Goal: Information Seeking & Learning: Learn about a topic

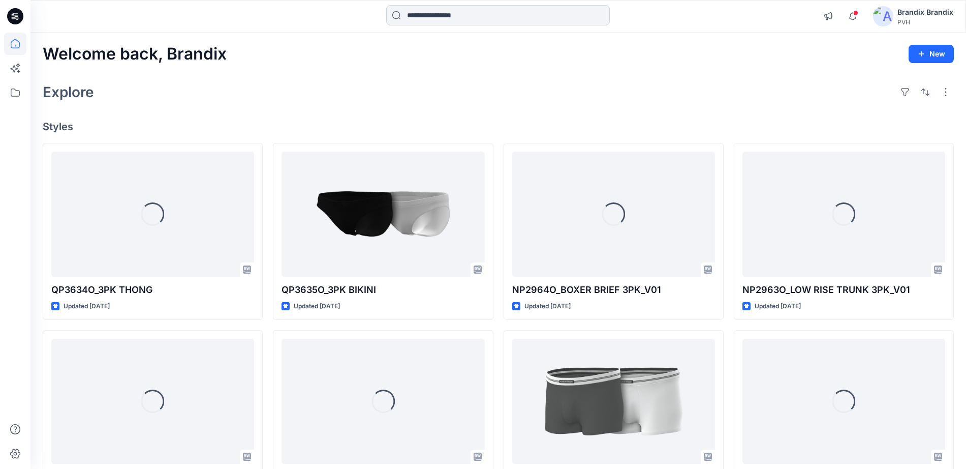
click at [466, 7] on input at bounding box center [498, 15] width 224 height 20
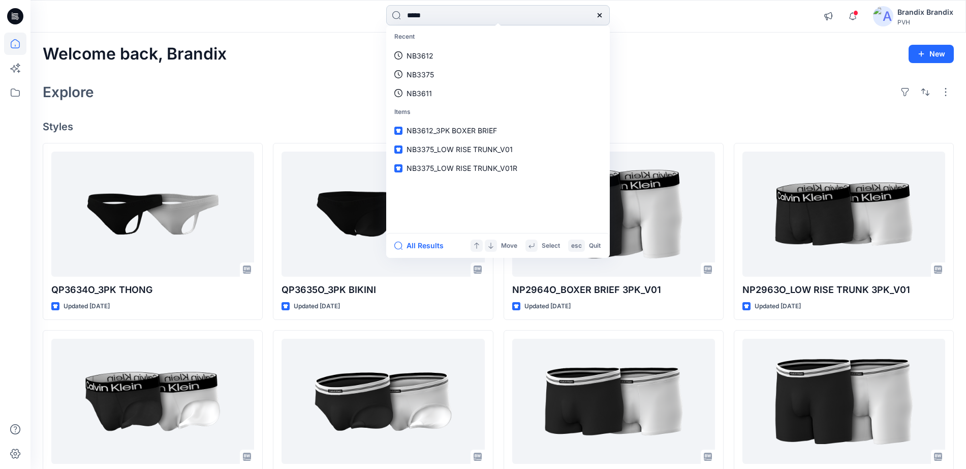
type input "******"
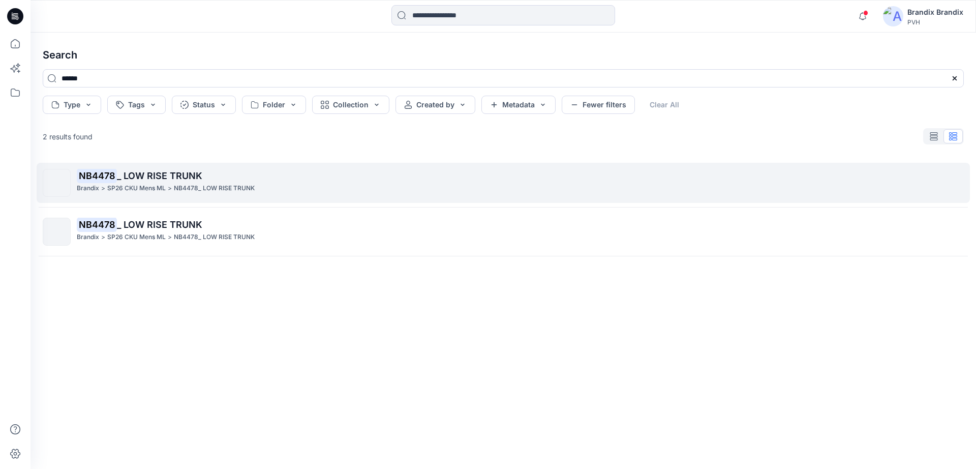
click at [237, 178] on p "NB4478 _ LOW RISE TRUNK" at bounding box center [520, 176] width 886 height 14
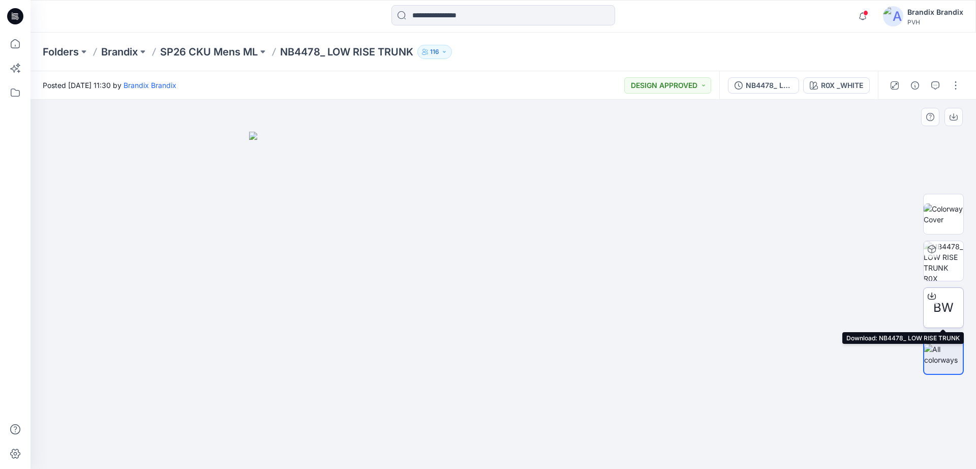
click at [931, 295] on icon at bounding box center [931, 296] width 8 height 8
click at [465, 23] on input at bounding box center [503, 15] width 224 height 20
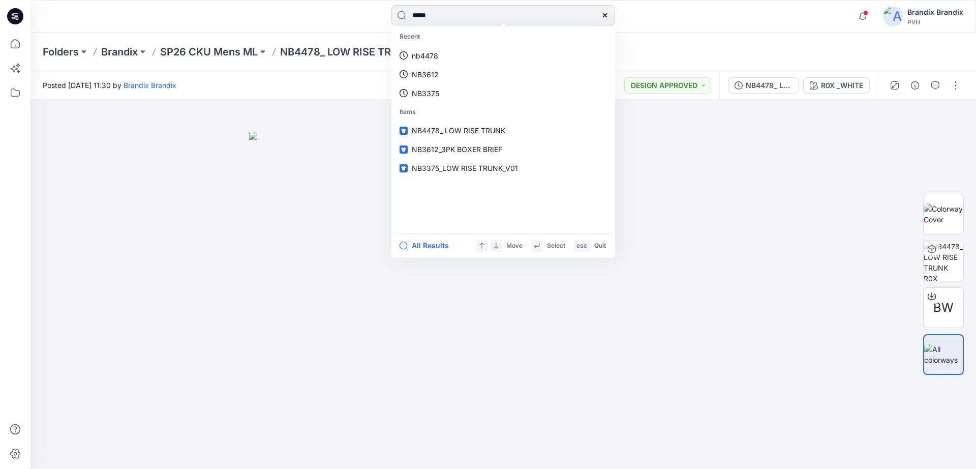
type input "******"
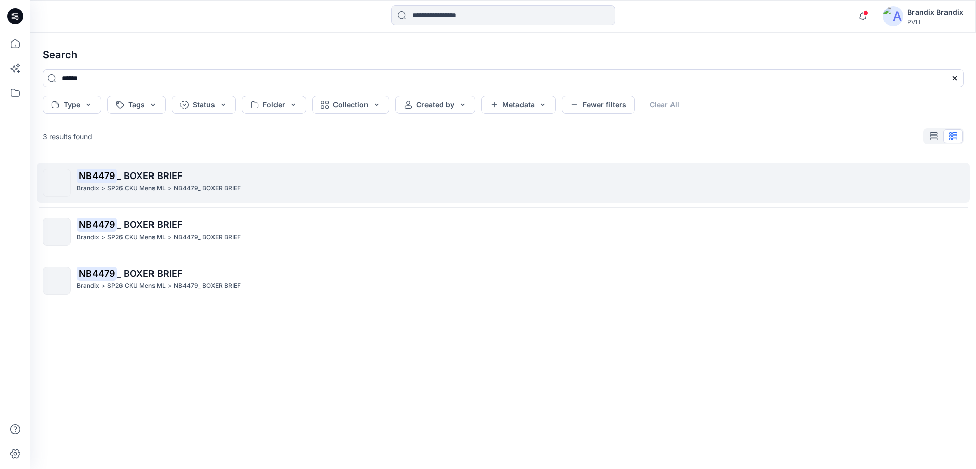
click at [268, 169] on p "NB4479 _ BOXER BRIEF" at bounding box center [520, 176] width 886 height 14
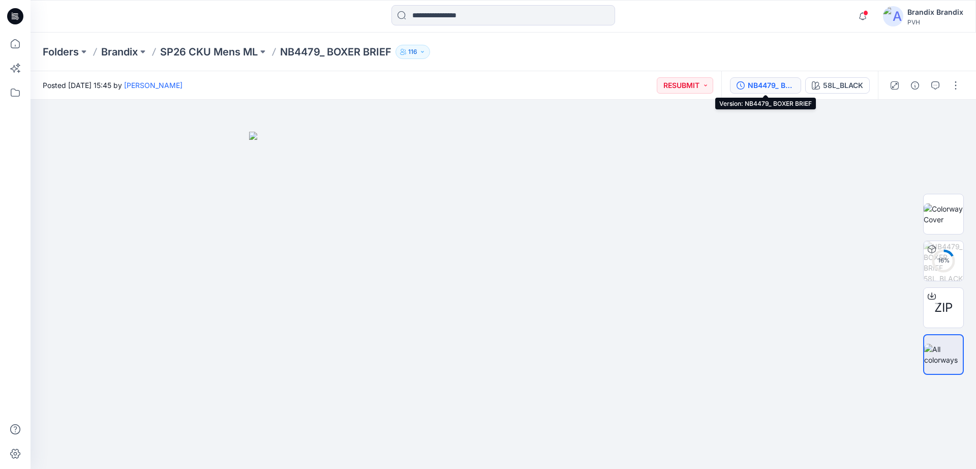
click at [752, 84] on div "NB4479_ BOXER BRIEF" at bounding box center [771, 85] width 47 height 11
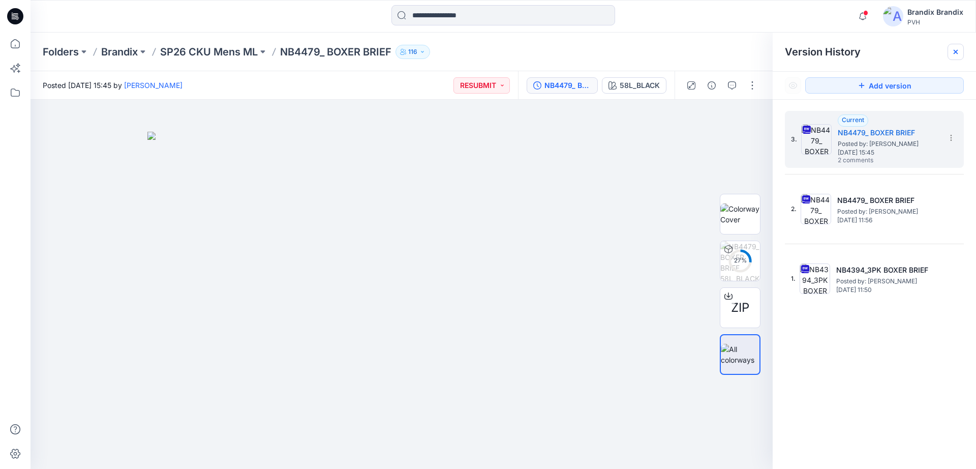
click at [956, 49] on icon at bounding box center [955, 52] width 8 height 8
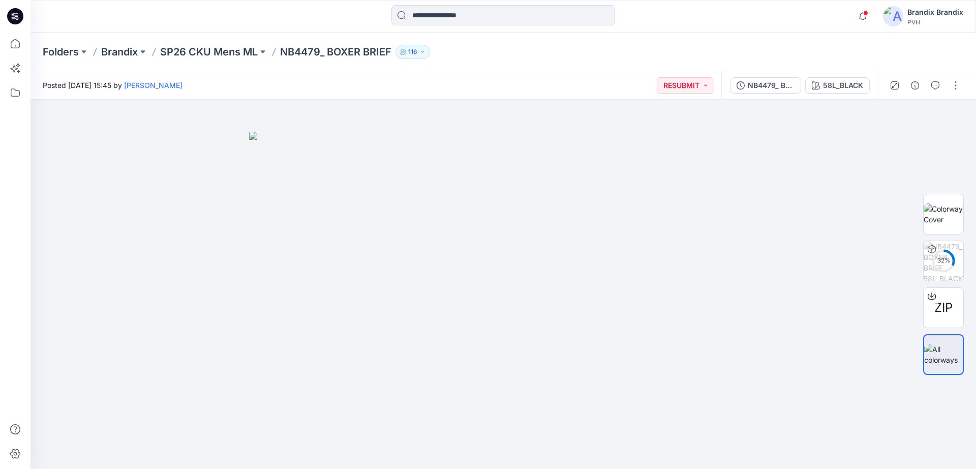
click at [926, 87] on div at bounding box center [925, 85] width 94 height 28
click at [932, 85] on icon "button" at bounding box center [935, 85] width 8 height 8
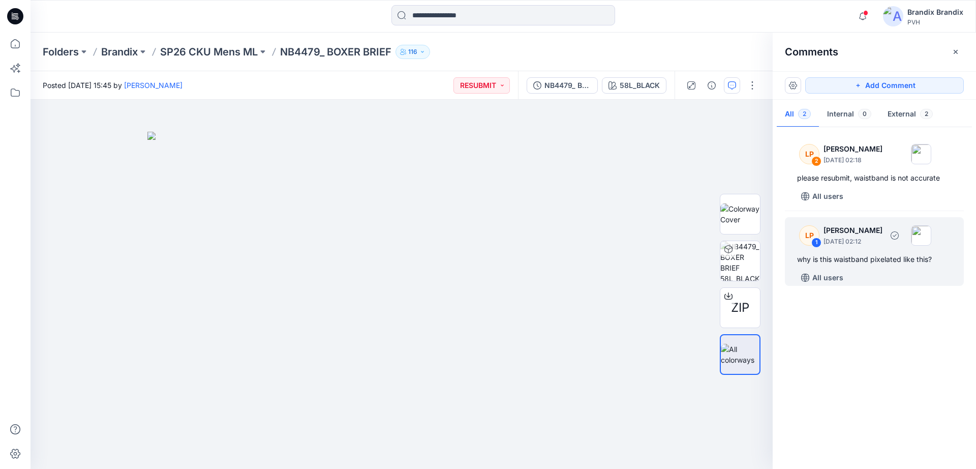
click at [836, 254] on div "why is this waistband pixelated like this?" at bounding box center [874, 259] width 154 height 12
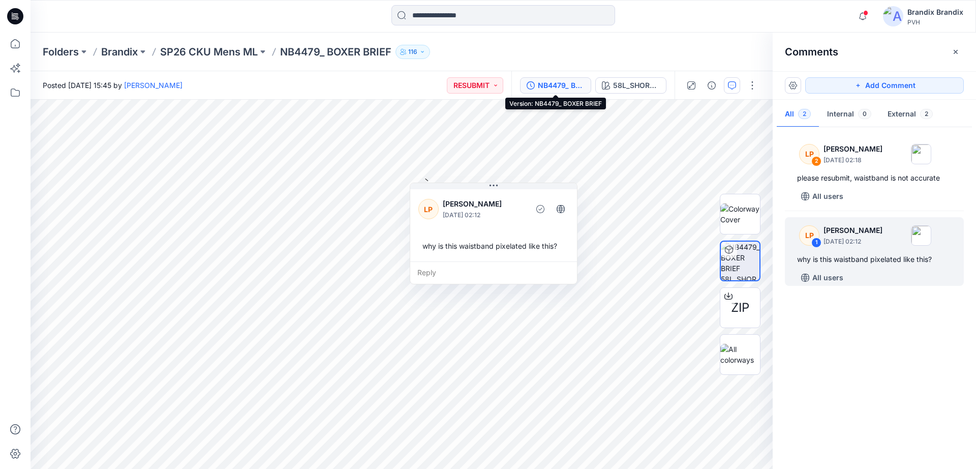
click at [562, 84] on div "NB4479_ BOXER BRIEF" at bounding box center [561, 85] width 47 height 11
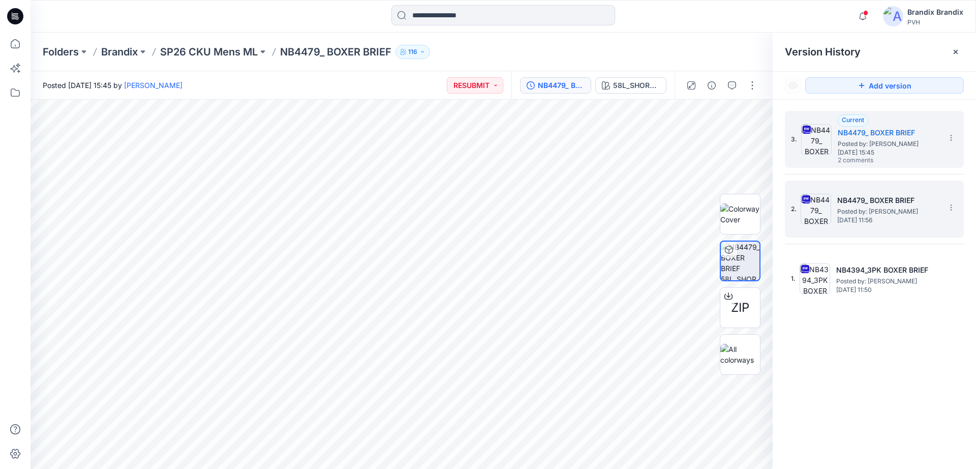
click at [875, 213] on span "Posted by: [PERSON_NAME]" at bounding box center [888, 211] width 102 height 10
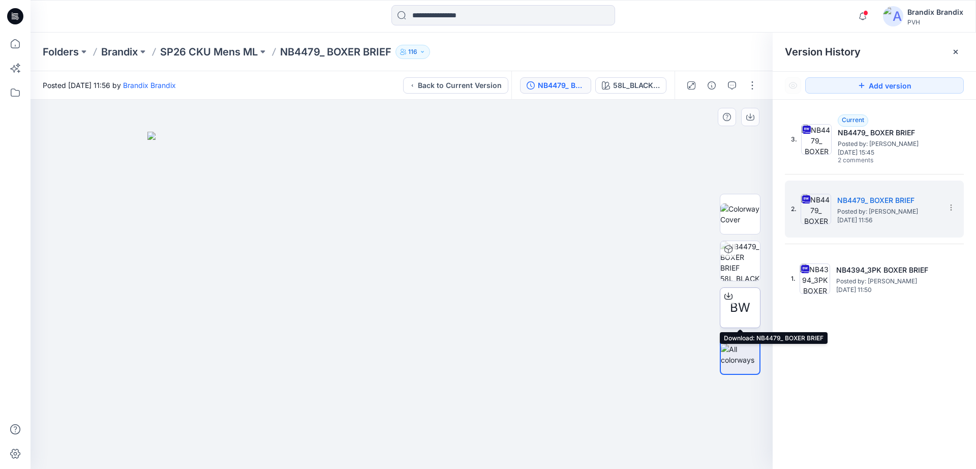
click at [728, 295] on icon at bounding box center [728, 296] width 8 height 8
click at [457, 15] on input at bounding box center [503, 15] width 224 height 20
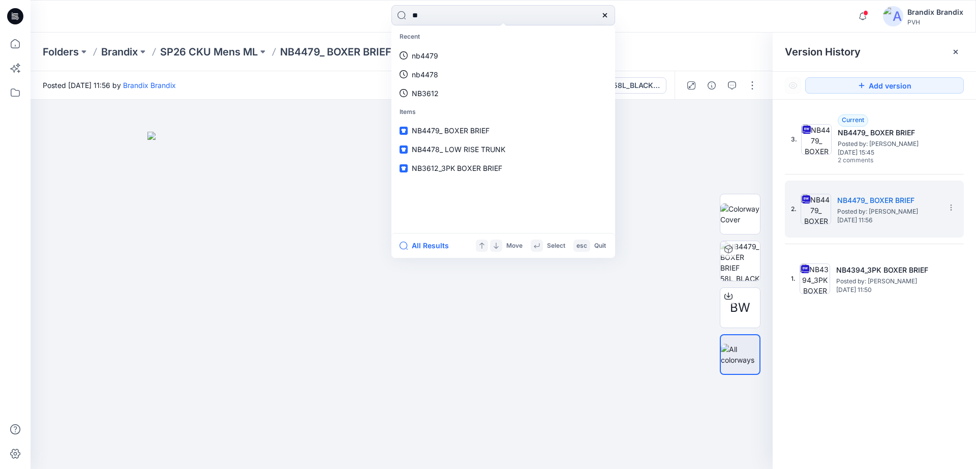
drag, startPoint x: 453, startPoint y: 15, endPoint x: 387, endPoint y: 7, distance: 66.0
click at [387, 7] on div "** Recent nb4479 nb4478 NB3612 Items NB4479_ BOXER BRIEF NB4478_ LOW RISE TRUNK…" at bounding box center [503, 16] width 473 height 22
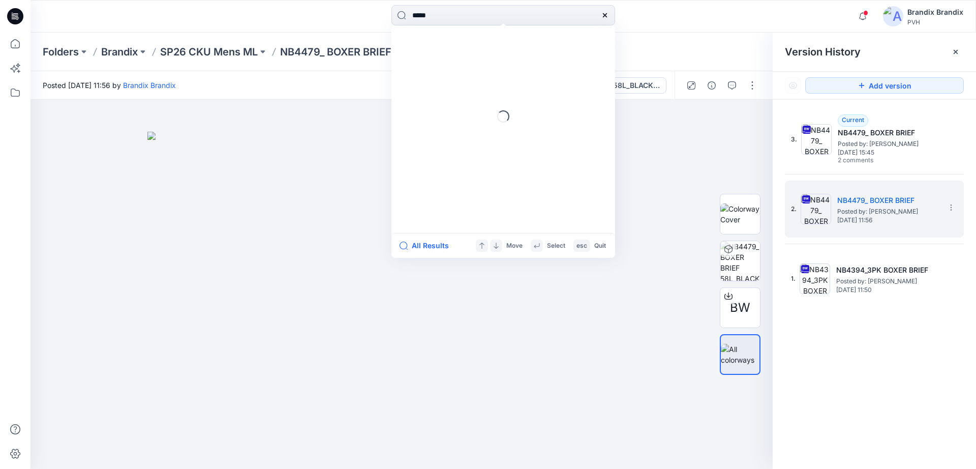
type input "******"
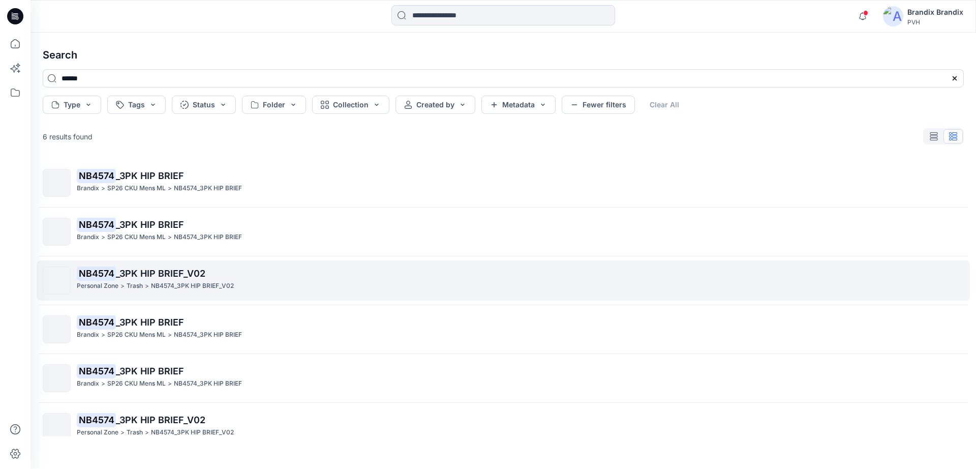
click at [172, 273] on span "_3PK HIP BRIEF_V02" at bounding box center [160, 273] width 89 height 11
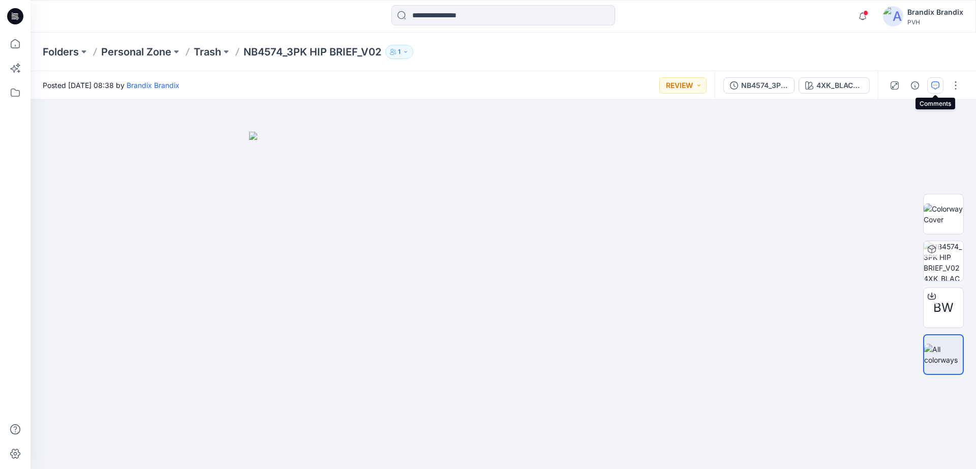
click at [934, 83] on icon "button" at bounding box center [935, 85] width 8 height 8
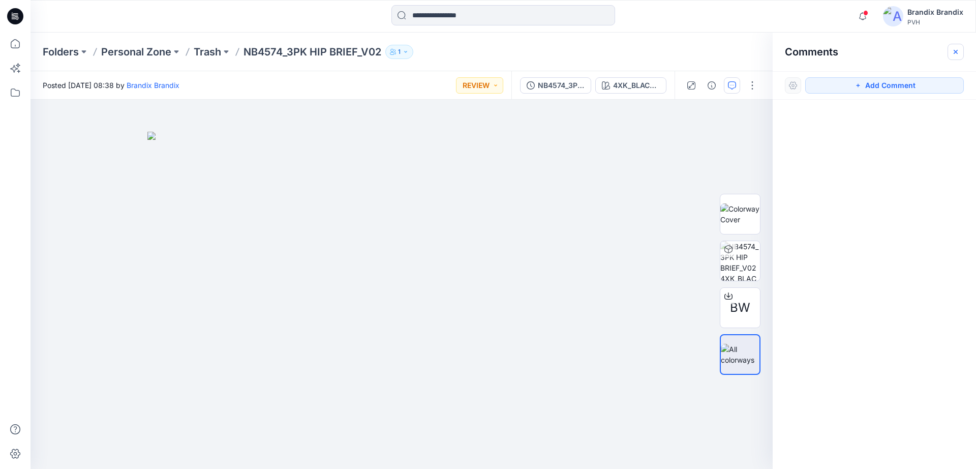
click at [958, 48] on icon "button" at bounding box center [955, 52] width 8 height 8
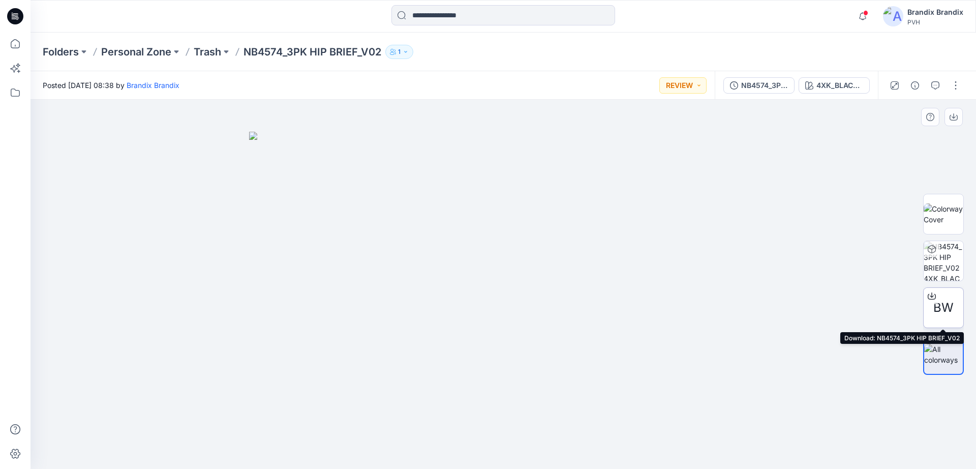
click at [932, 294] on icon at bounding box center [931, 296] width 8 height 8
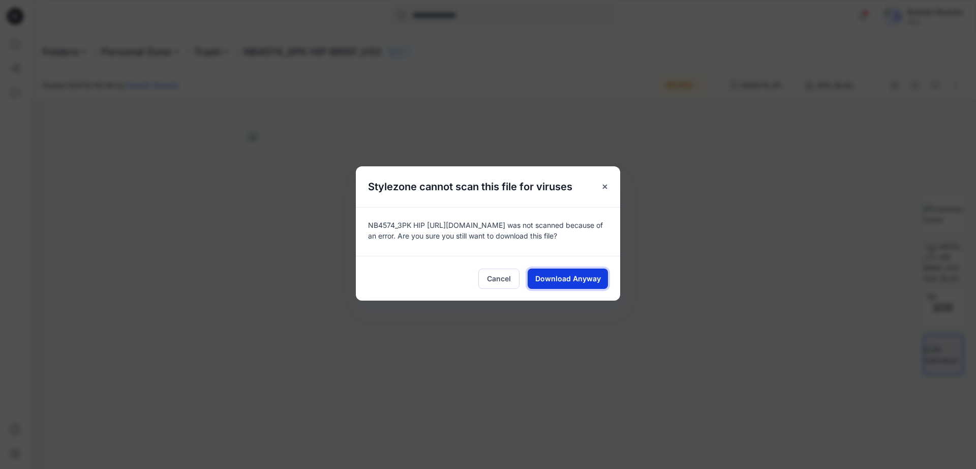
click at [567, 274] on span "Download Anyway" at bounding box center [568, 278] width 66 height 11
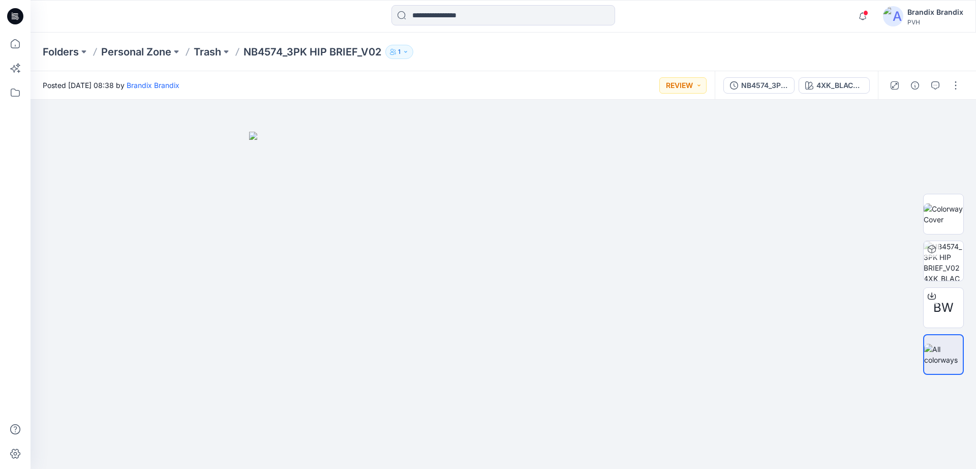
click at [439, 27] on div "Notifications Your style WMUS- AW-TANK-N1-3D is ready [DATE] 06:34 Your style W…" at bounding box center [502, 16] width 945 height 33
click at [439, 20] on input at bounding box center [503, 15] width 224 height 20
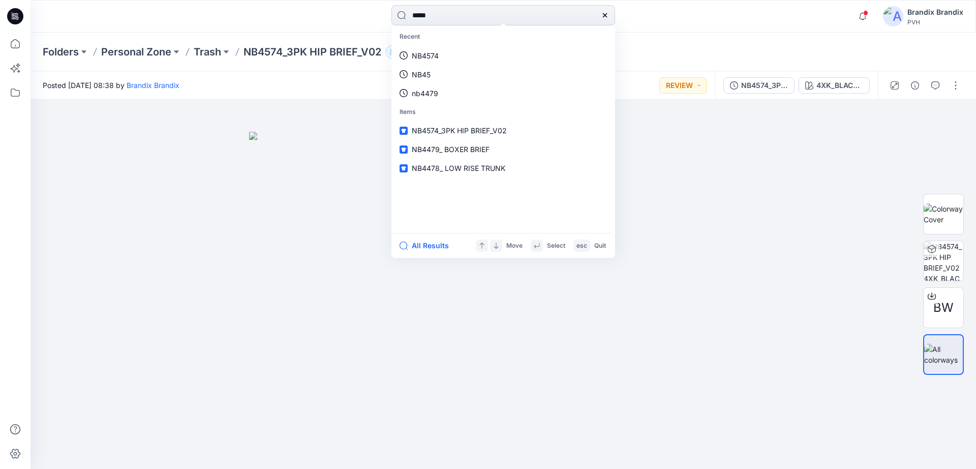
type input "******"
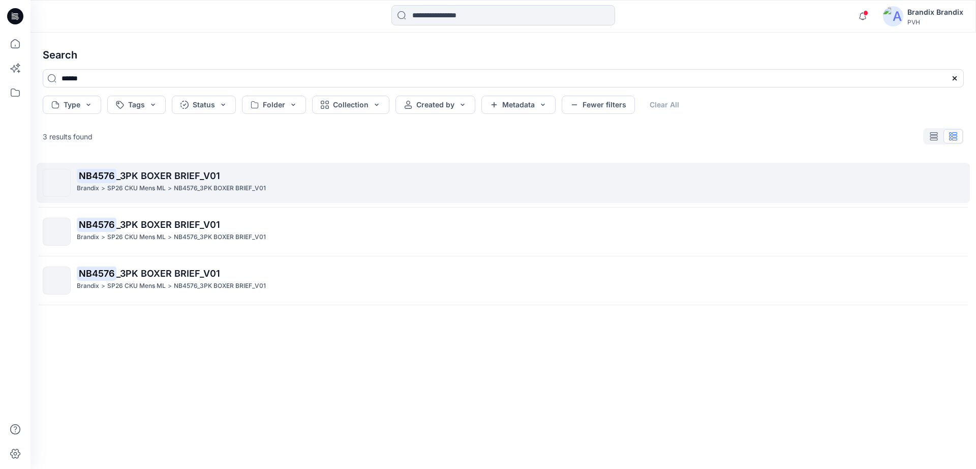
click at [192, 175] on span "_3PK BOXER BRIEF_V01" at bounding box center [168, 175] width 104 height 11
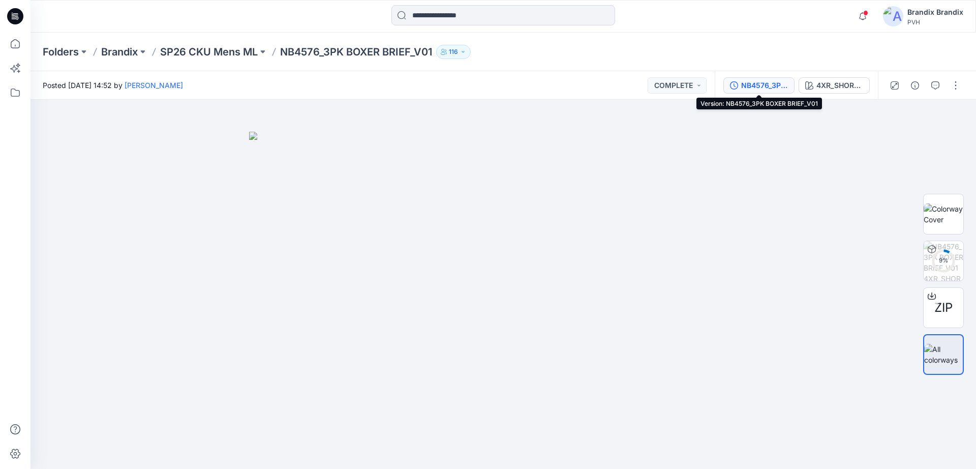
click at [778, 89] on div "NB4576_3PK BOXER BRIEF_V01" at bounding box center [764, 85] width 47 height 11
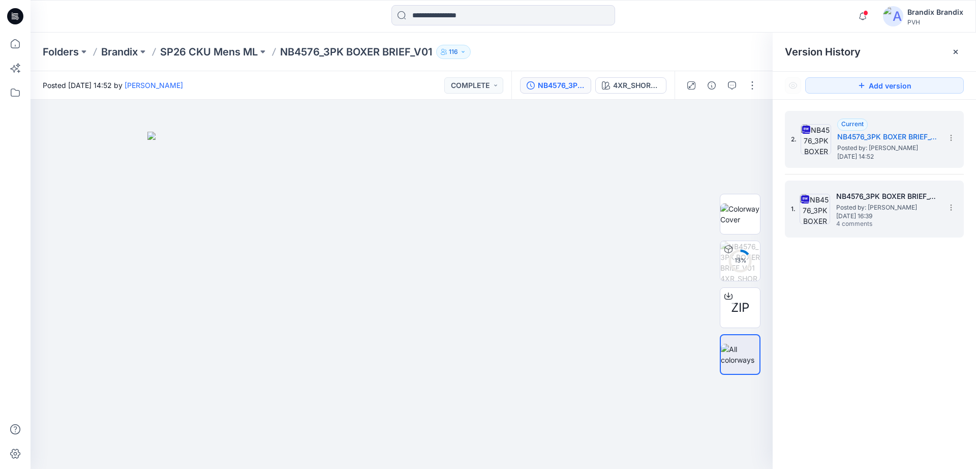
click at [876, 221] on span "4 comments" at bounding box center [871, 224] width 71 height 8
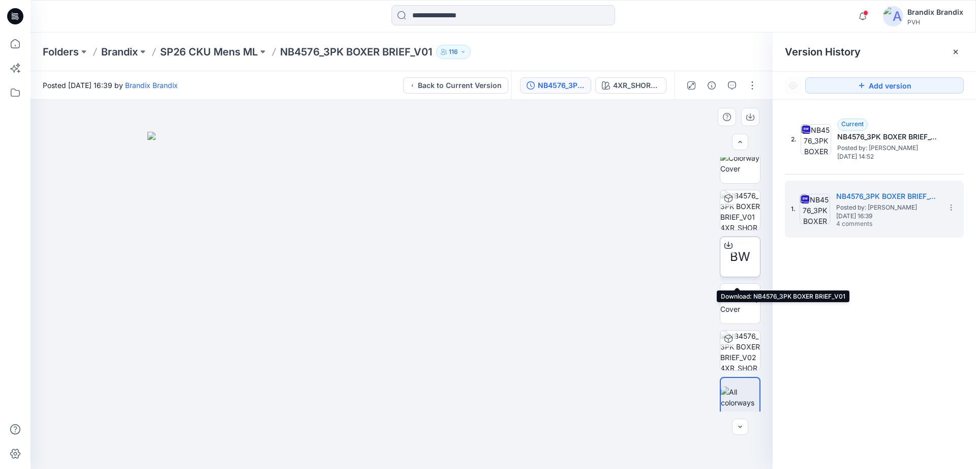
scroll to position [20, 0]
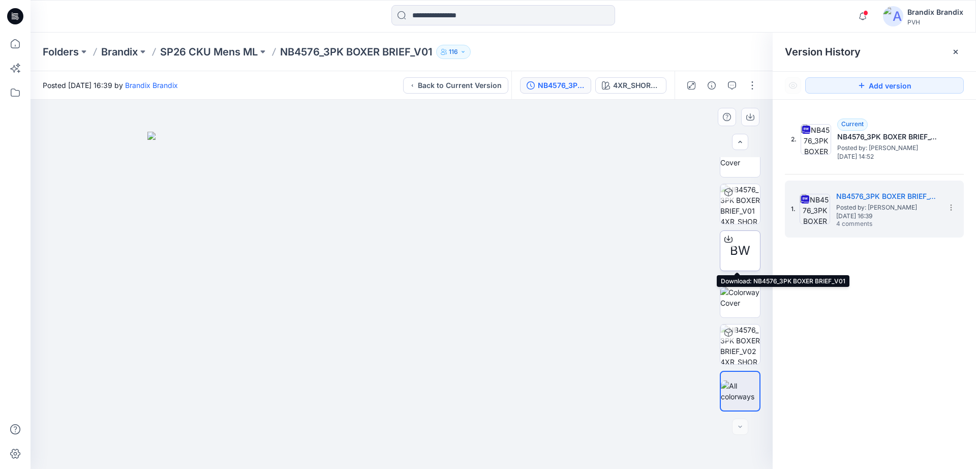
click at [727, 239] on icon at bounding box center [728, 239] width 8 height 8
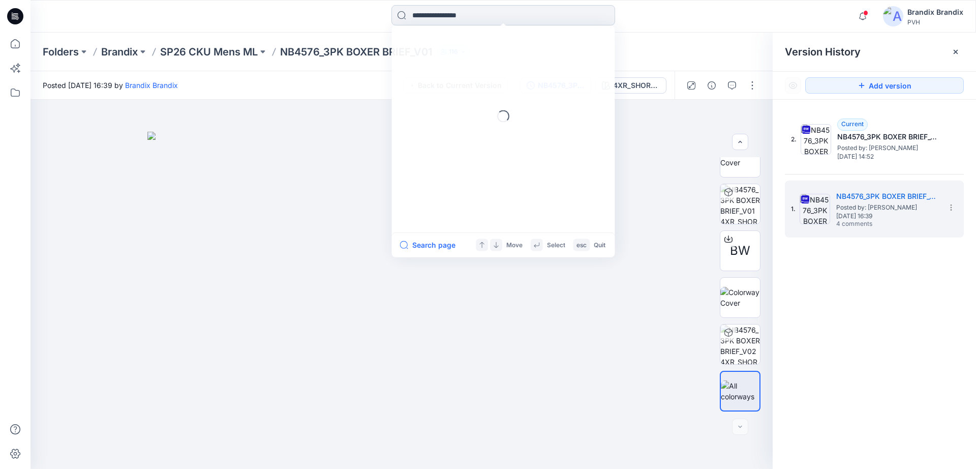
click at [440, 23] on input at bounding box center [503, 15] width 224 height 20
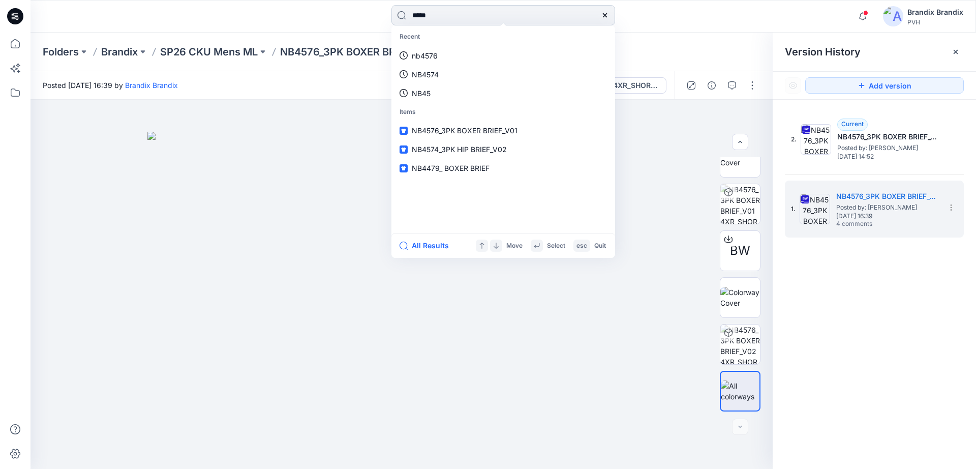
type input "******"
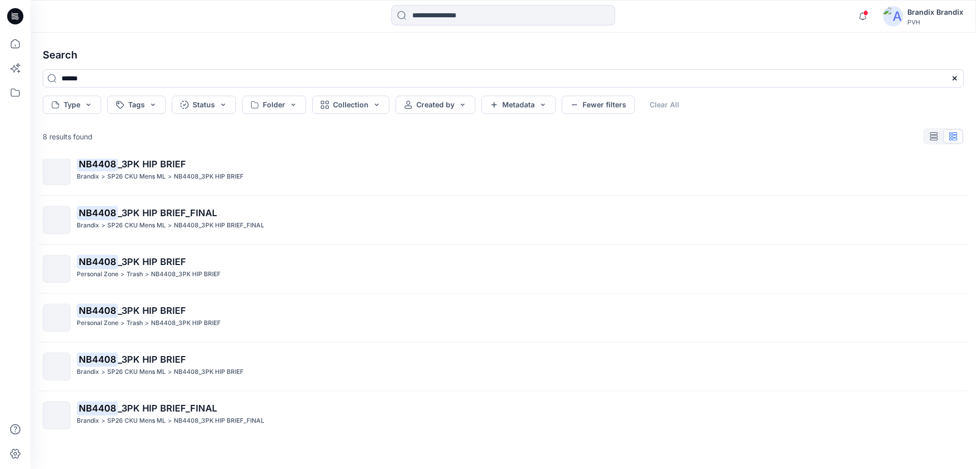
scroll to position [113, 0]
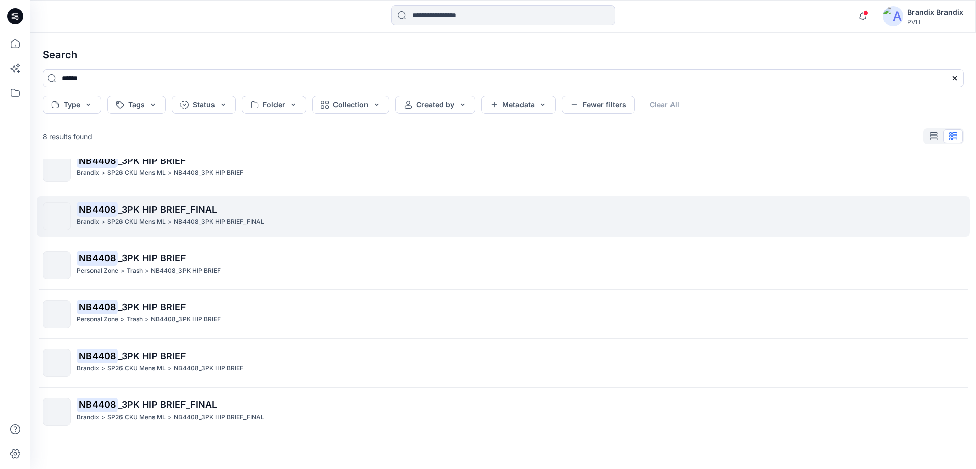
click at [249, 212] on p "NB4408 _3PK HIP BRIEF_FINAL" at bounding box center [520, 209] width 886 height 14
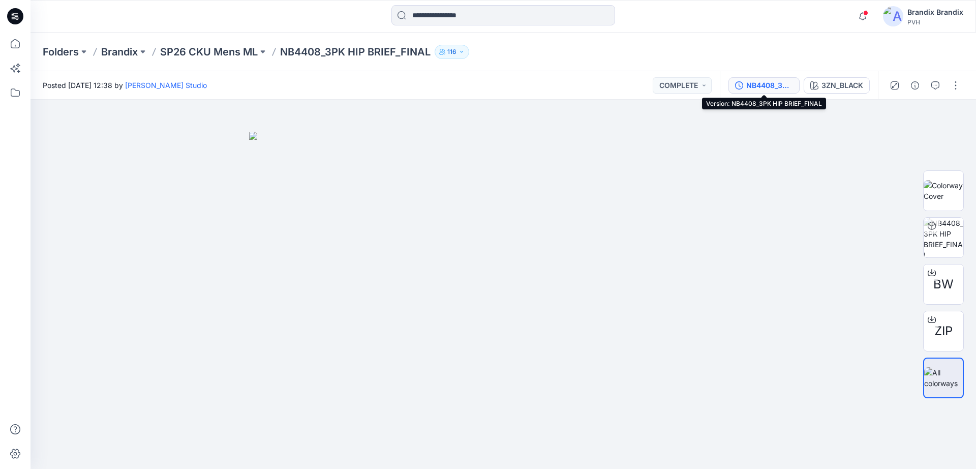
click at [755, 91] on button "NB4408_3PK HIP BRIEF_FINAL" at bounding box center [763, 85] width 71 height 16
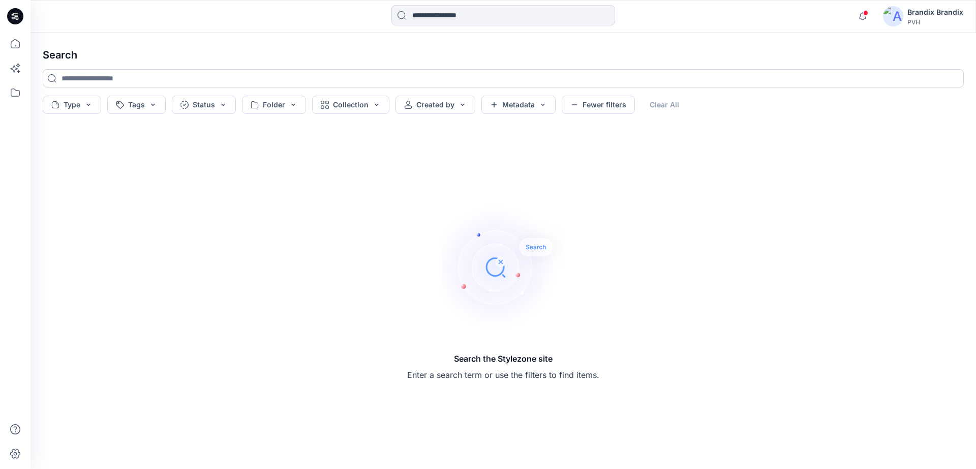
click at [197, 81] on input at bounding box center [503, 78] width 921 height 18
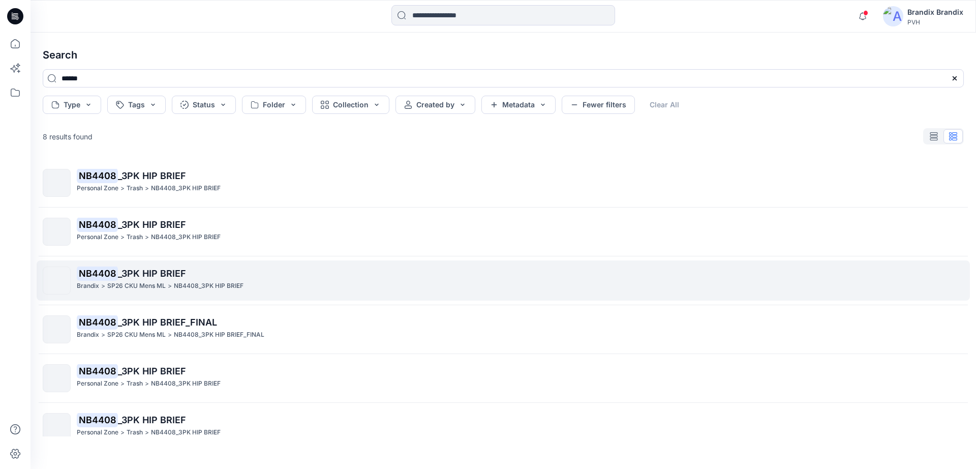
type input "******"
click at [160, 278] on span "_3PK HIP BRIEF" at bounding box center [152, 273] width 68 height 11
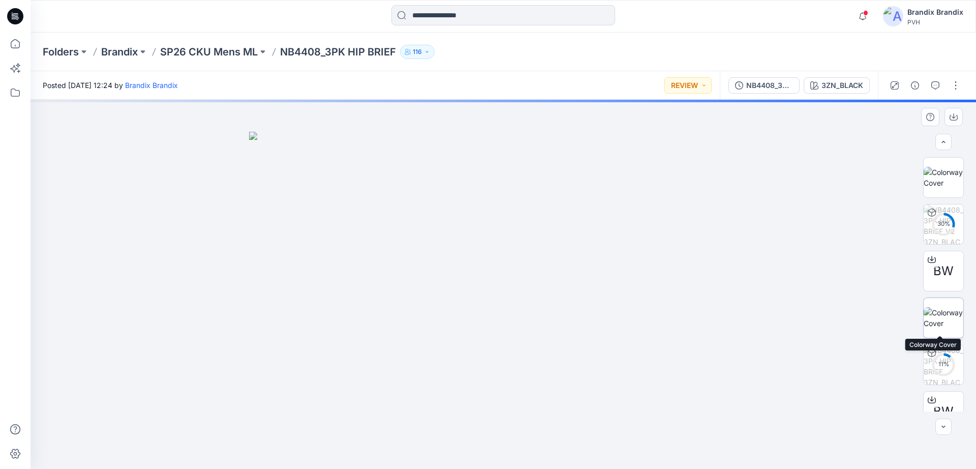
scroll to position [67, 0]
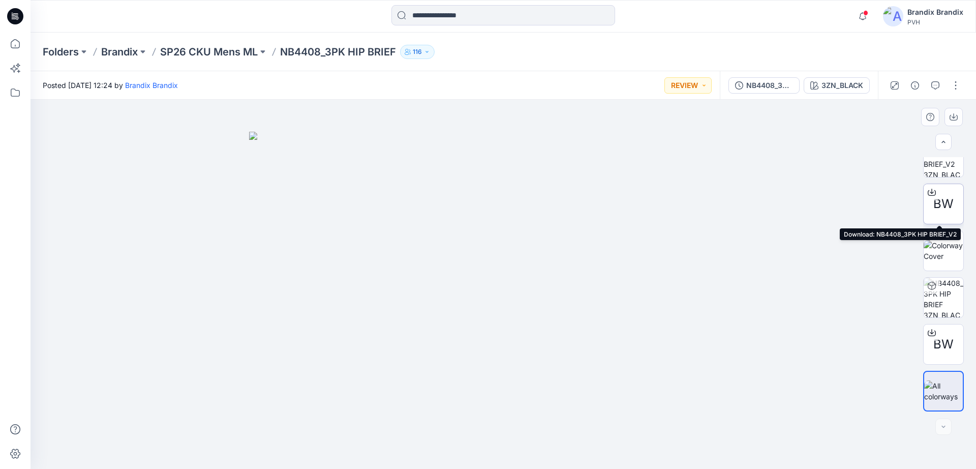
click at [929, 191] on icon at bounding box center [931, 191] width 4 height 5
click at [440, 22] on input at bounding box center [503, 15] width 224 height 20
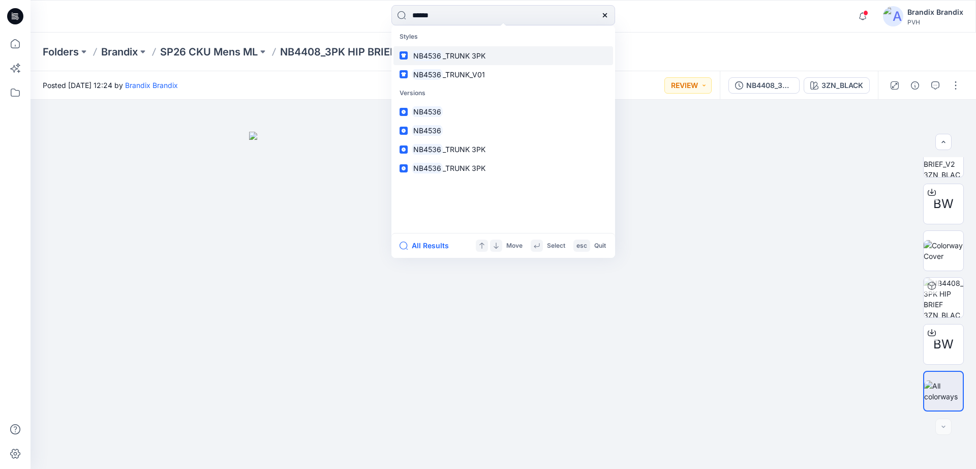
type input "******"
click at [479, 57] on span "_TRUNK 3PK" at bounding box center [464, 55] width 43 height 9
